Goal: Task Accomplishment & Management: Use online tool/utility

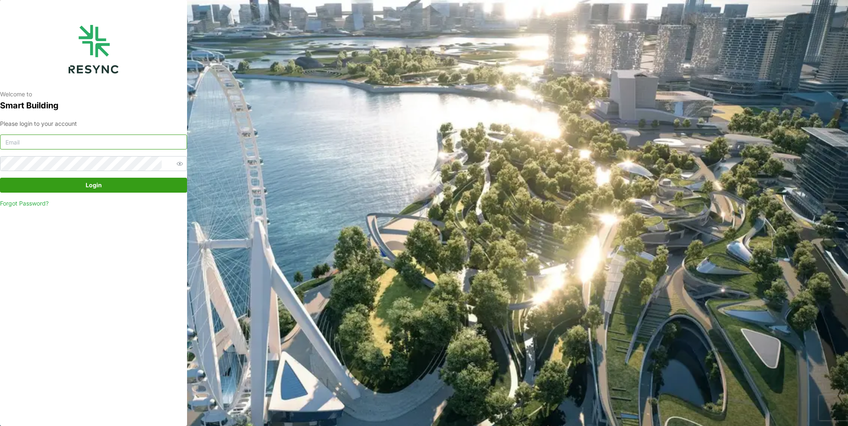
click at [111, 143] on input at bounding box center [93, 142] width 187 height 15
type input "burhanamali.arshad@aumovio.com"
click at [61, 185] on span "Login" at bounding box center [93, 185] width 171 height 14
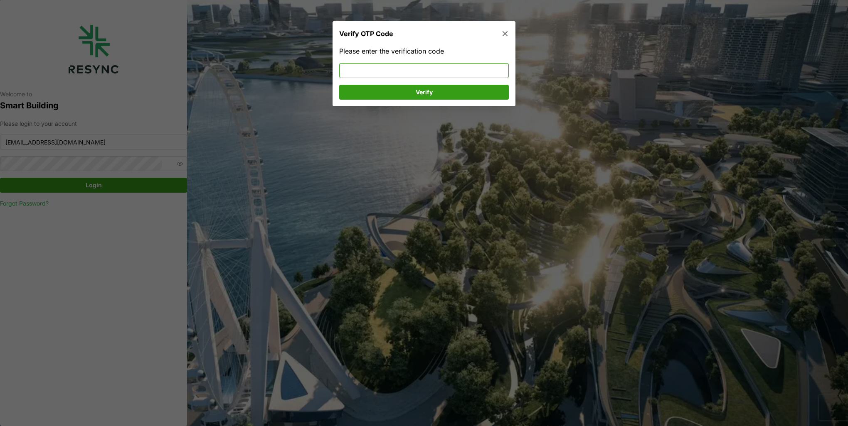
click at [391, 71] on input at bounding box center [424, 70] width 170 height 15
type input "368960"
click at [413, 94] on span "Verify" at bounding box center [424, 92] width 154 height 14
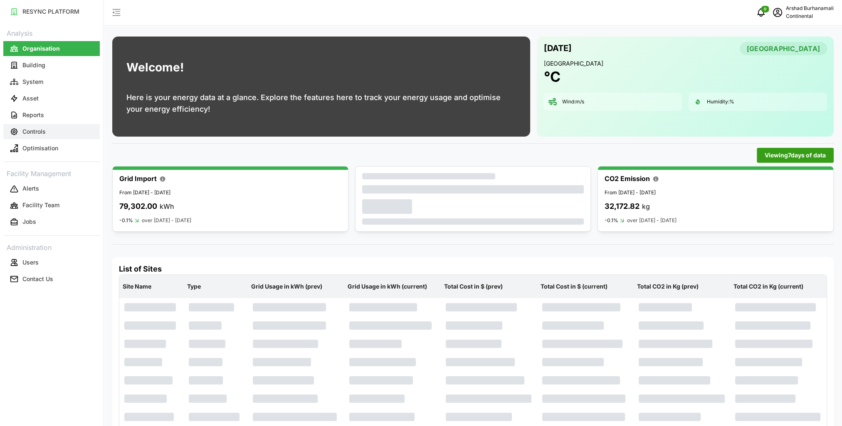
click at [28, 132] on p "Controls" at bounding box center [33, 132] width 23 height 8
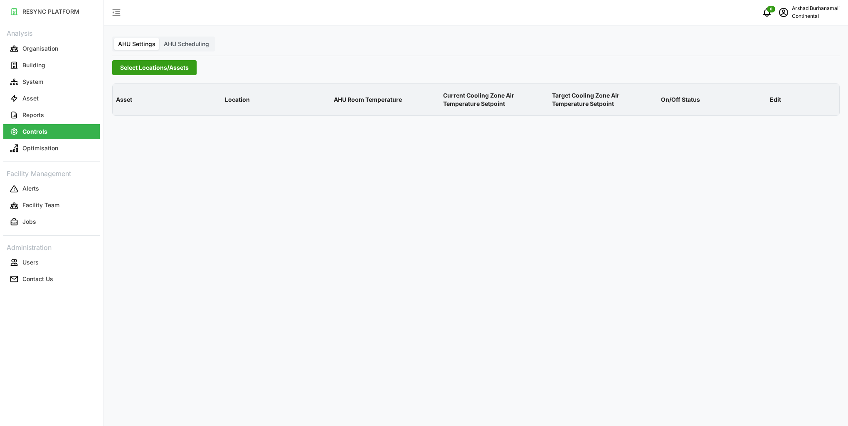
click at [133, 72] on span "Select Locations/Assets" at bounding box center [154, 68] width 69 height 14
click at [123, 106] on icon at bounding box center [123, 105] width 7 height 7
click at [141, 116] on span "Select CA1" at bounding box center [139, 117] width 5 height 5
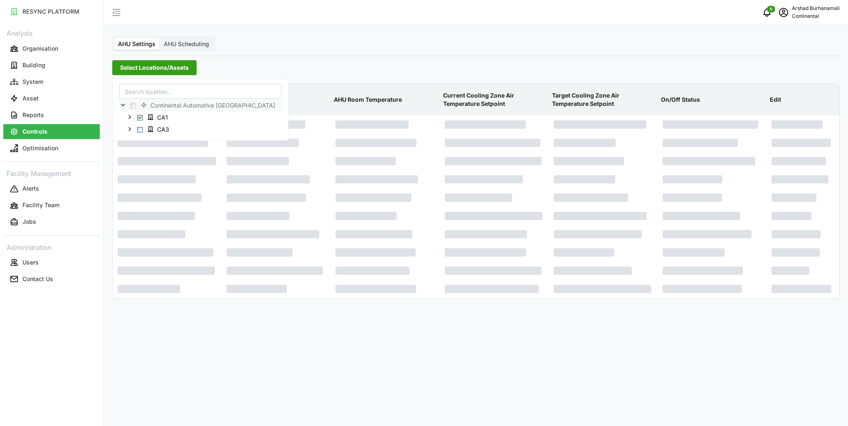
click at [387, 101] on p "AHU Room Temperature" at bounding box center [385, 100] width 106 height 22
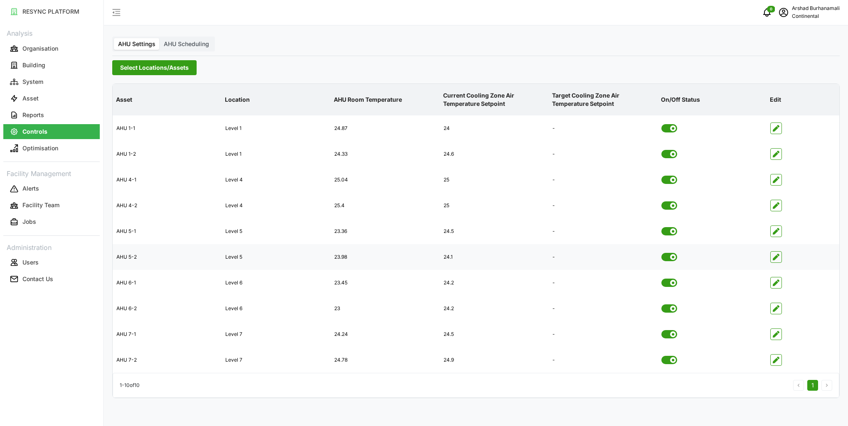
click at [774, 257] on icon "button" at bounding box center [776, 257] width 7 height 7
click at [776, 207] on icon "button" at bounding box center [776, 205] width 7 height 7
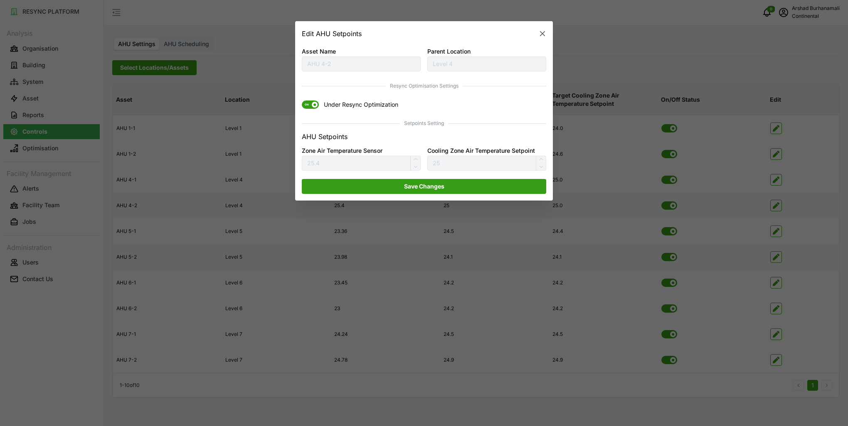
click at [309, 104] on span "ON" at bounding box center [307, 105] width 10 height 8
click at [302, 101] on input "ON Under Resync Optimization" at bounding box center [302, 101] width 0 height 0
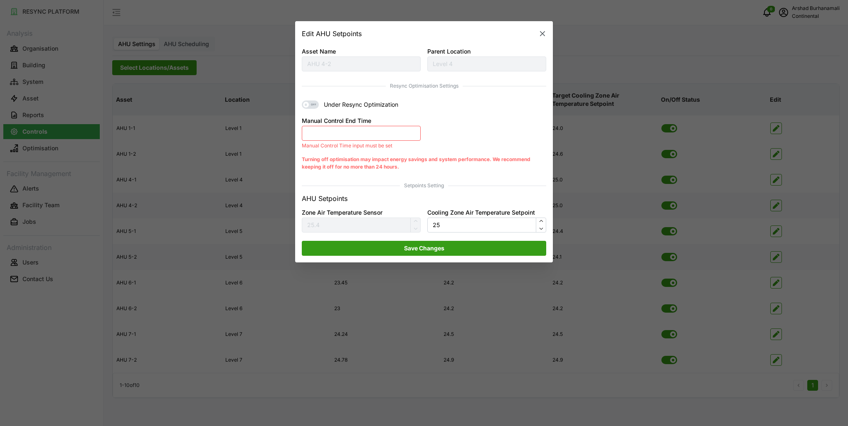
click at [344, 137] on button "Manual Control End Time" at bounding box center [361, 133] width 119 height 15
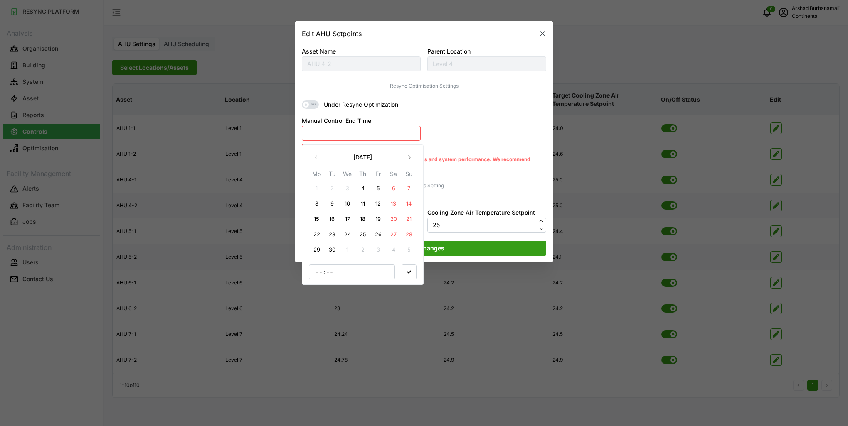
click at [361, 185] on button "4" at bounding box center [362, 188] width 15 height 15
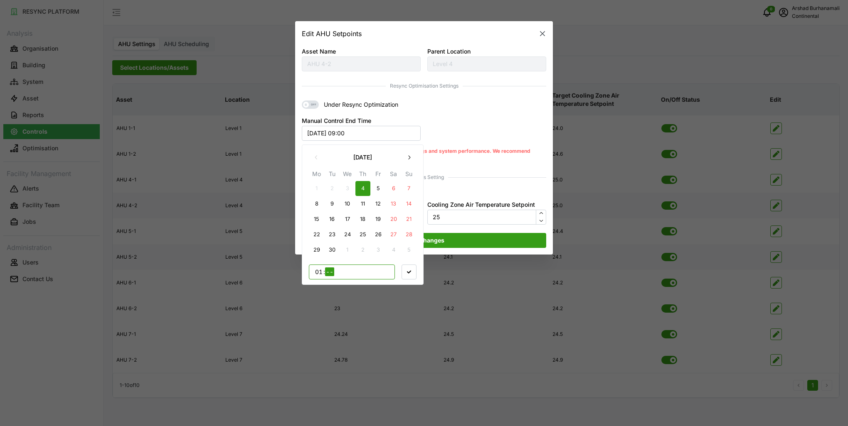
type input "16"
type input "00"
click at [406, 271] on span "button" at bounding box center [409, 272] width 14 height 14
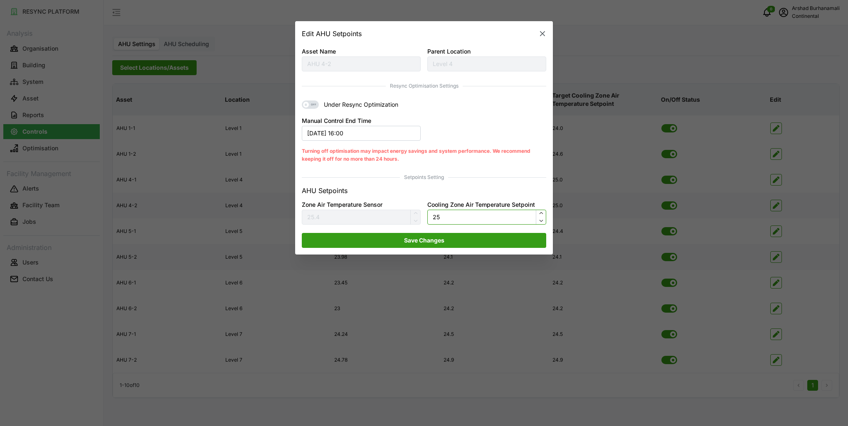
click at [459, 218] on input "25" at bounding box center [486, 217] width 119 height 15
type input "24.5"
click at [425, 241] on span "Save Changes" at bounding box center [424, 241] width 40 height 14
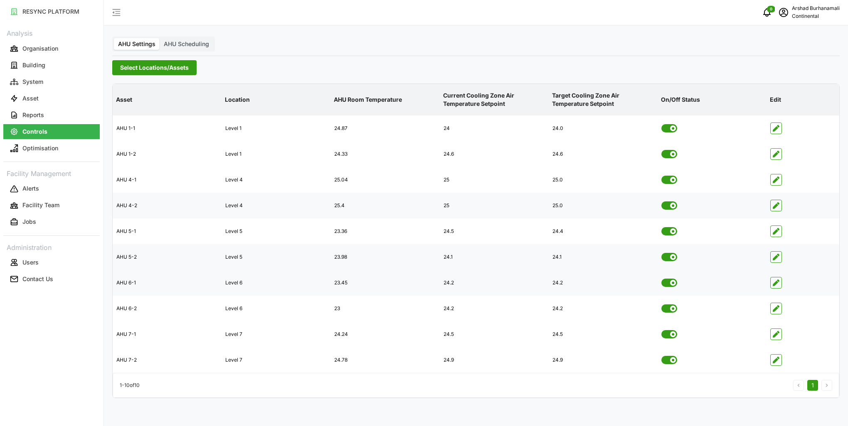
click at [777, 287] on span "button" at bounding box center [776, 283] width 11 height 11
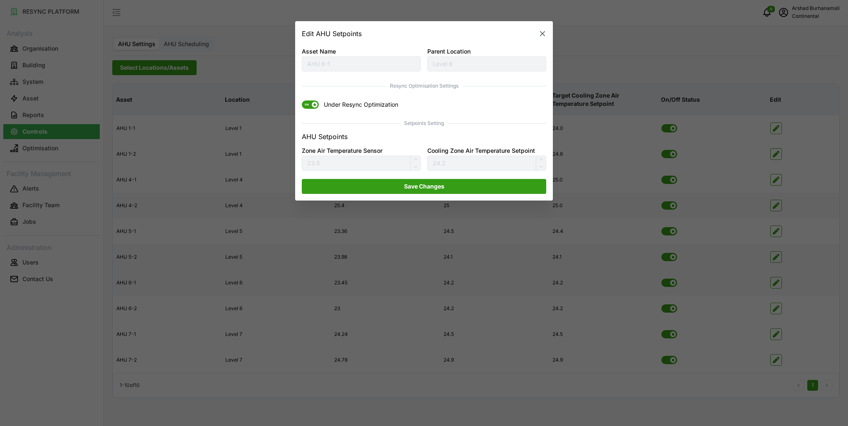
click at [309, 105] on span "ON" at bounding box center [307, 105] width 10 height 8
click at [302, 101] on input "ON Under Resync Optimization" at bounding box center [302, 101] width 0 height 0
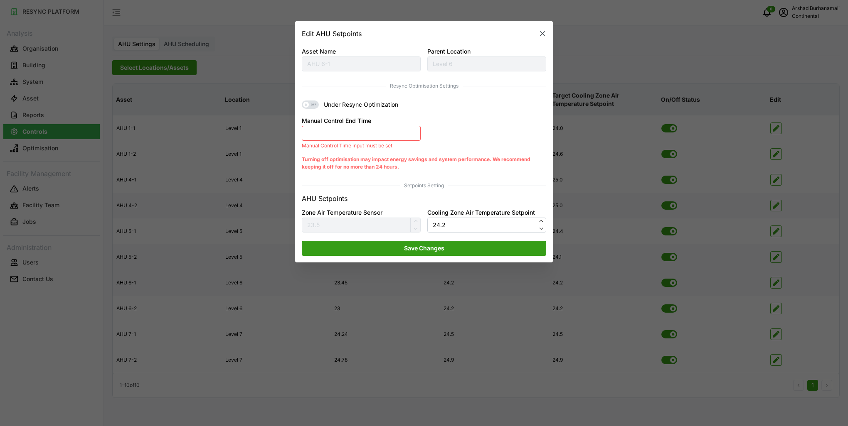
click at [385, 144] on p "Manual Control Time input must be set" at bounding box center [361, 146] width 119 height 6
click at [380, 135] on button "Manual Control End Time" at bounding box center [361, 133] width 119 height 15
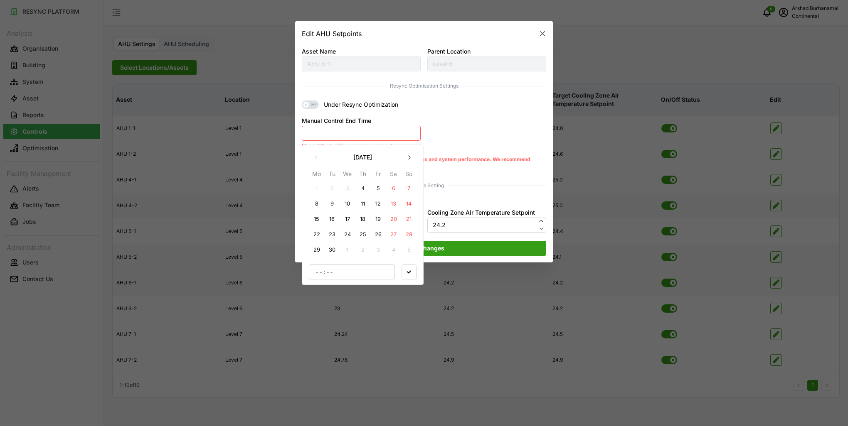
click at [362, 190] on button "4" at bounding box center [362, 188] width 15 height 15
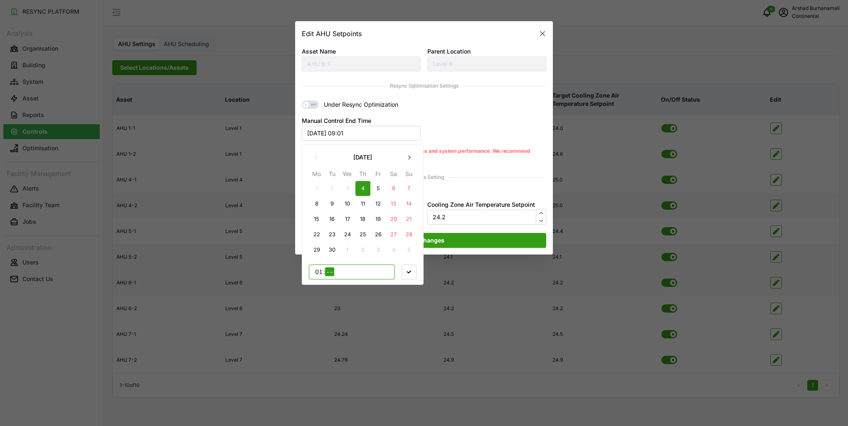
type input "16"
type input "00"
click at [409, 267] on span "button" at bounding box center [409, 272] width 14 height 14
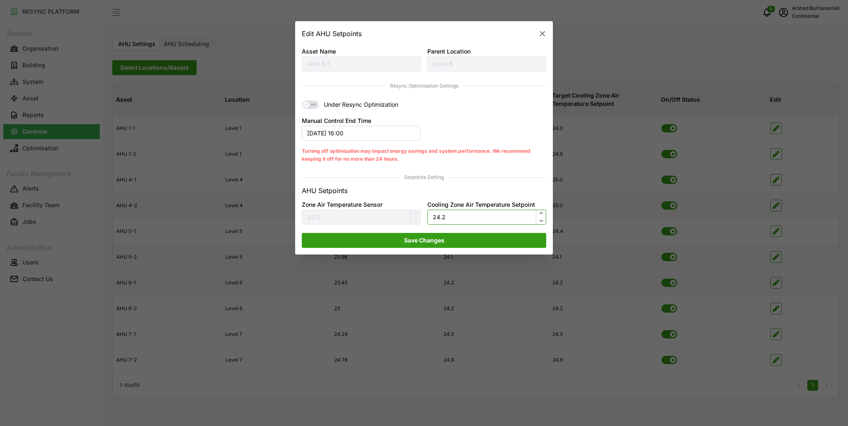
click at [463, 220] on input "24.2" at bounding box center [486, 217] width 119 height 15
type input "24.5"
click at [462, 238] on span "Save Changes" at bounding box center [424, 241] width 229 height 14
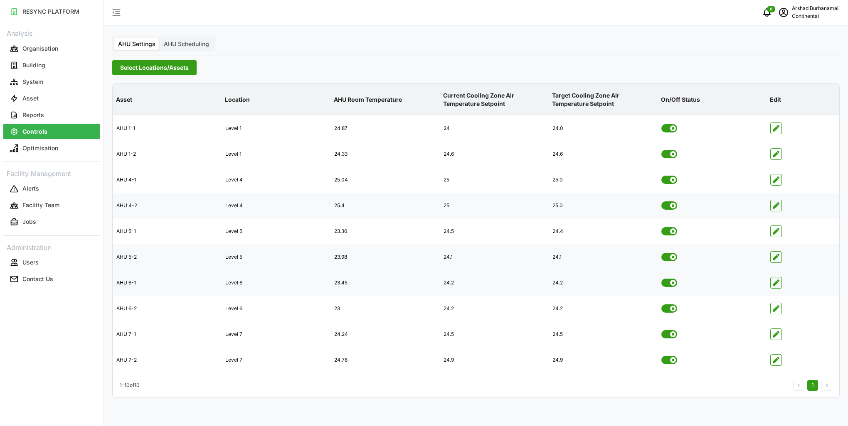
click at [175, 66] on span "Select Locations/Assets" at bounding box center [154, 68] width 69 height 14
click at [144, 127] on span "CA3" at bounding box center [159, 129] width 31 height 10
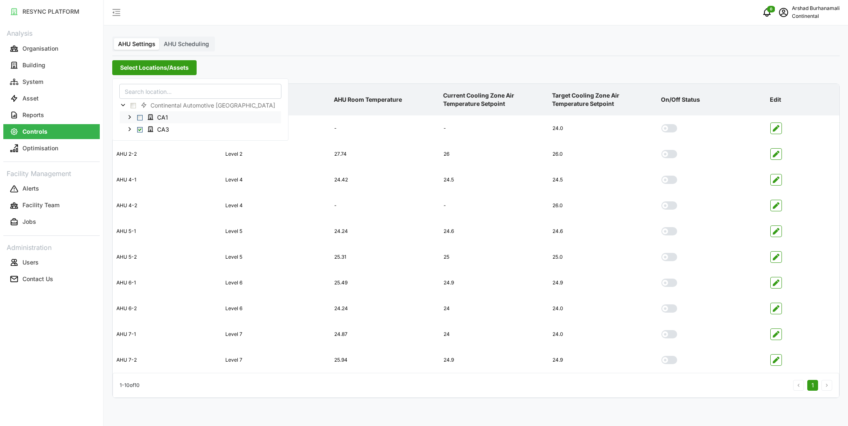
click at [141, 119] on span "Select CA1" at bounding box center [139, 117] width 5 height 5
